Goal: Task Accomplishment & Management: Manage account settings

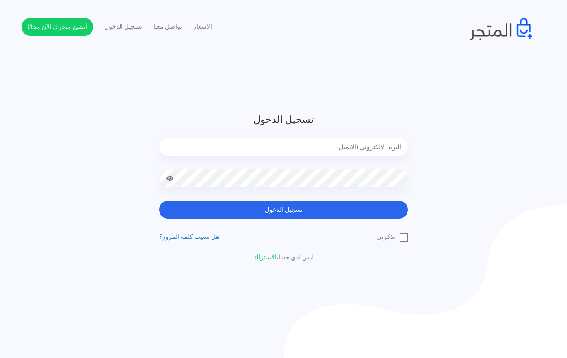
click at [270, 146] on input "email" at bounding box center [283, 147] width 249 height 18
type input "[EMAIL_ADDRESS][DOMAIN_NAME]"
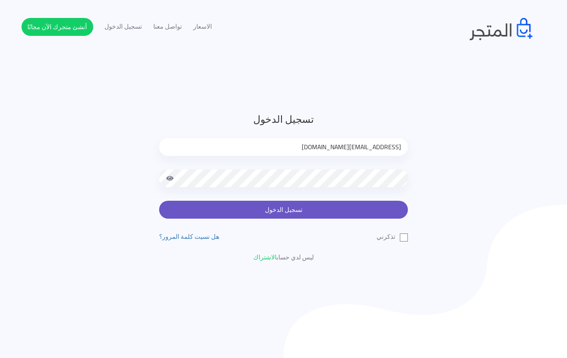
click at [258, 212] on button "تسجيل الدخول" at bounding box center [283, 210] width 249 height 18
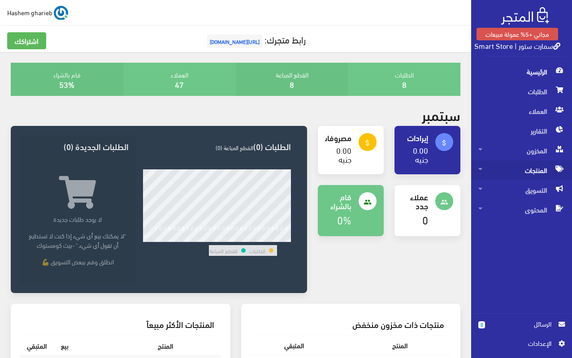
click at [527, 171] on span "المنتجات" at bounding box center [522, 171] width 87 height 20
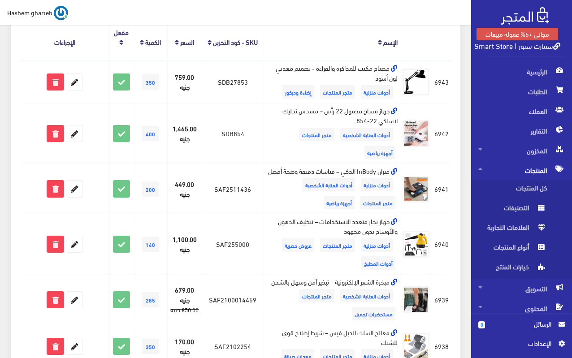
scroll to position [179, 0]
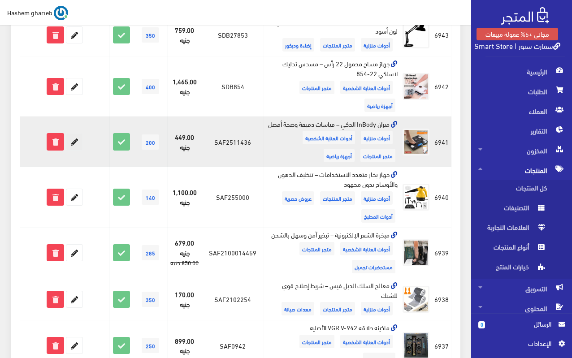
click at [72, 150] on icon at bounding box center [74, 142] width 16 height 16
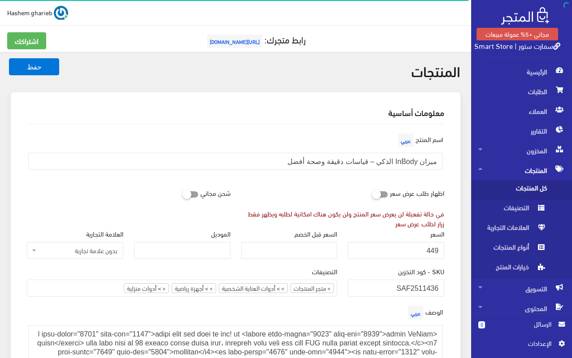
select select
select select "28"
